Goal: Check status: Check status

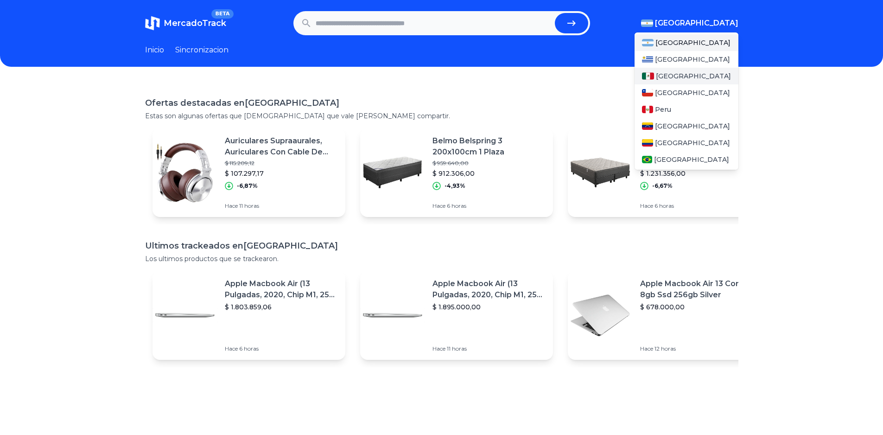
click at [677, 71] on div "[GEOGRAPHIC_DATA]" at bounding box center [687, 76] width 104 height 17
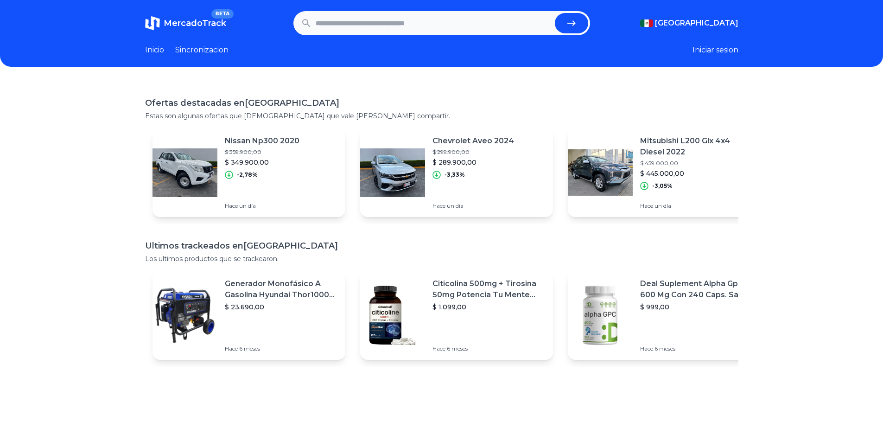
click at [213, 48] on link "Sincronizacion" at bounding box center [201, 50] width 53 height 11
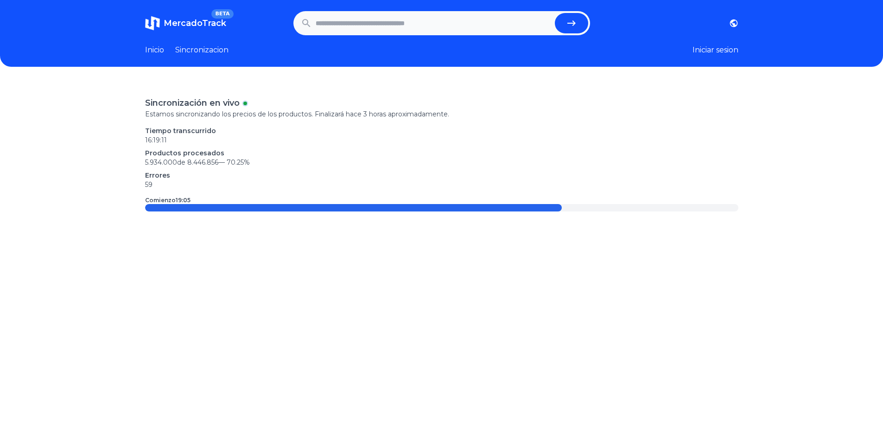
click at [167, 56] on header "MercadoTrack BETA [GEOGRAPHIC_DATA] [GEOGRAPHIC_DATA] [GEOGRAPHIC_DATA] [GEOGRA…" at bounding box center [441, 33] width 883 height 67
click at [162, 49] on link "Inicio" at bounding box center [154, 50] width 19 height 11
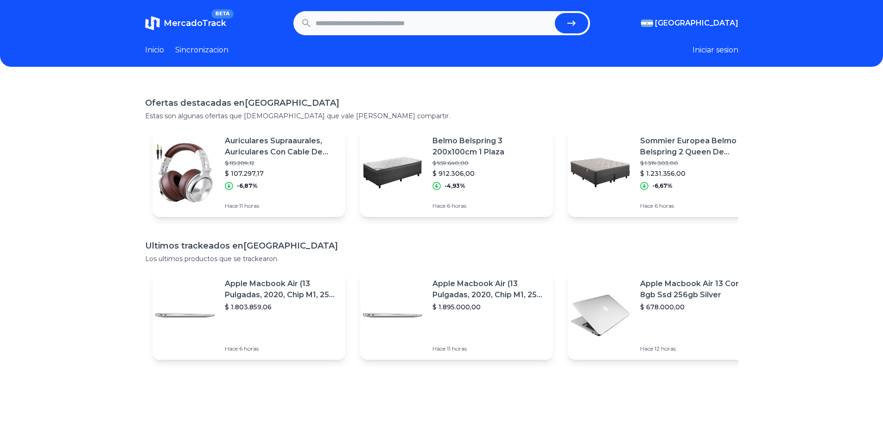
click at [291, 168] on div "Auriculares Supraaurales, Auriculares Con Cable De Sonido Es $ 115.209,12 $ 107…" at bounding box center [281, 162] width 113 height 55
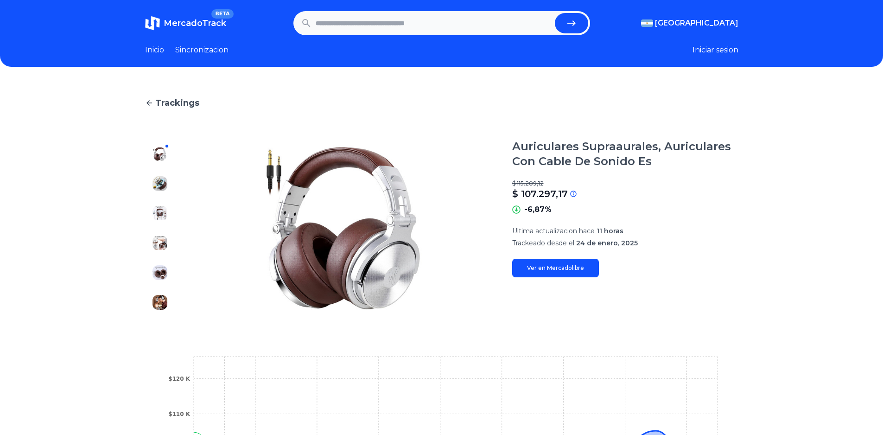
click at [429, 25] on input "text" at bounding box center [434, 23] width 236 height 20
click at [411, 27] on input "text" at bounding box center [434, 23] width 236 height 20
type input "********"
click at [555, 13] on button "submit" at bounding box center [571, 23] width 33 height 20
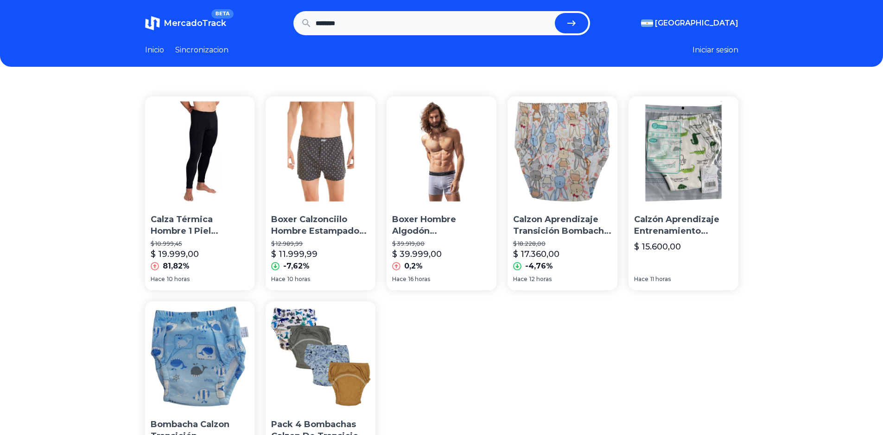
click at [443, 177] on img at bounding box center [442, 151] width 110 height 110
